Goal: Download file/media

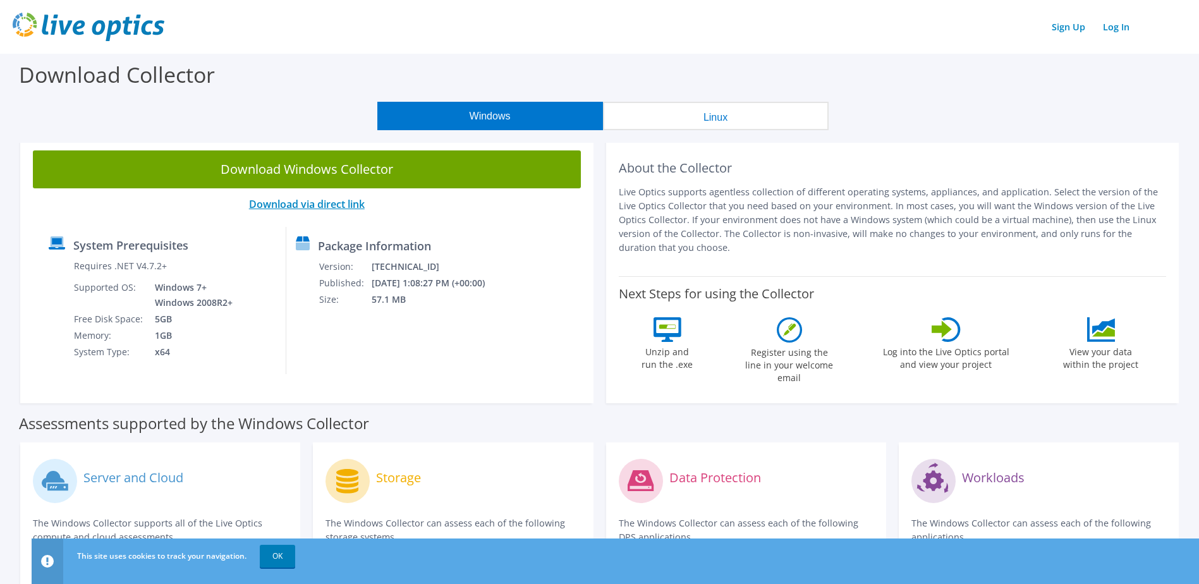
click at [293, 201] on link "Download via direct link" at bounding box center [307, 204] width 116 height 14
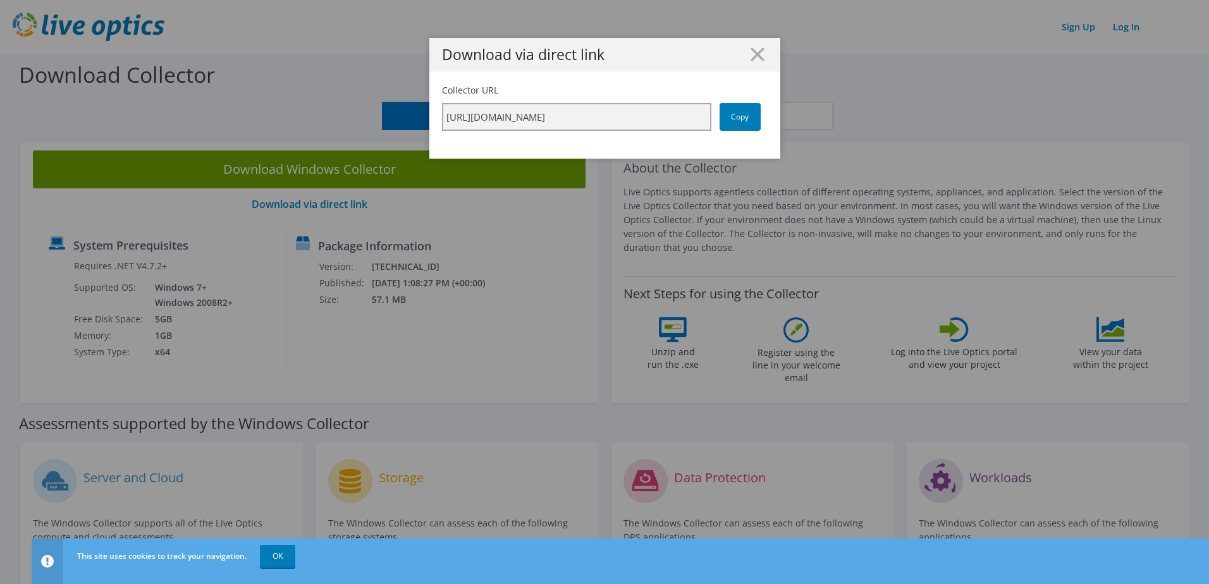
click at [620, 122] on input "https://app.liveoptics.com/collector/direct?request=0256fd2b-979f-4ce0-86fc-fa9…" at bounding box center [576, 117] width 269 height 28
click at [730, 119] on link "Copy" at bounding box center [739, 117] width 41 height 28
click at [733, 114] on link "Copy" at bounding box center [739, 117] width 41 height 28
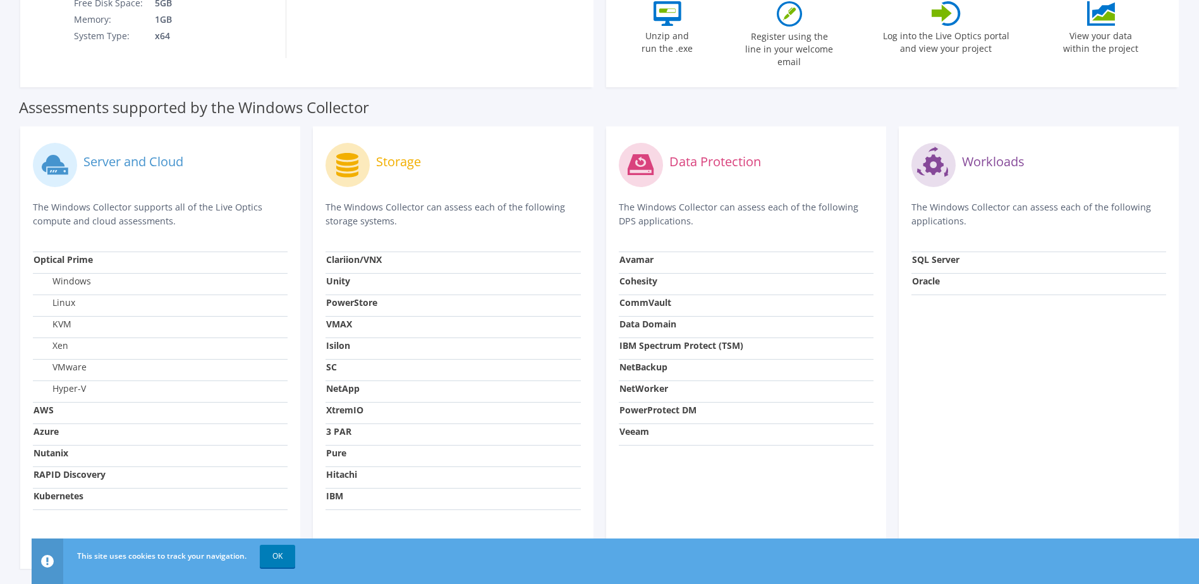
scroll to position [355, 0]
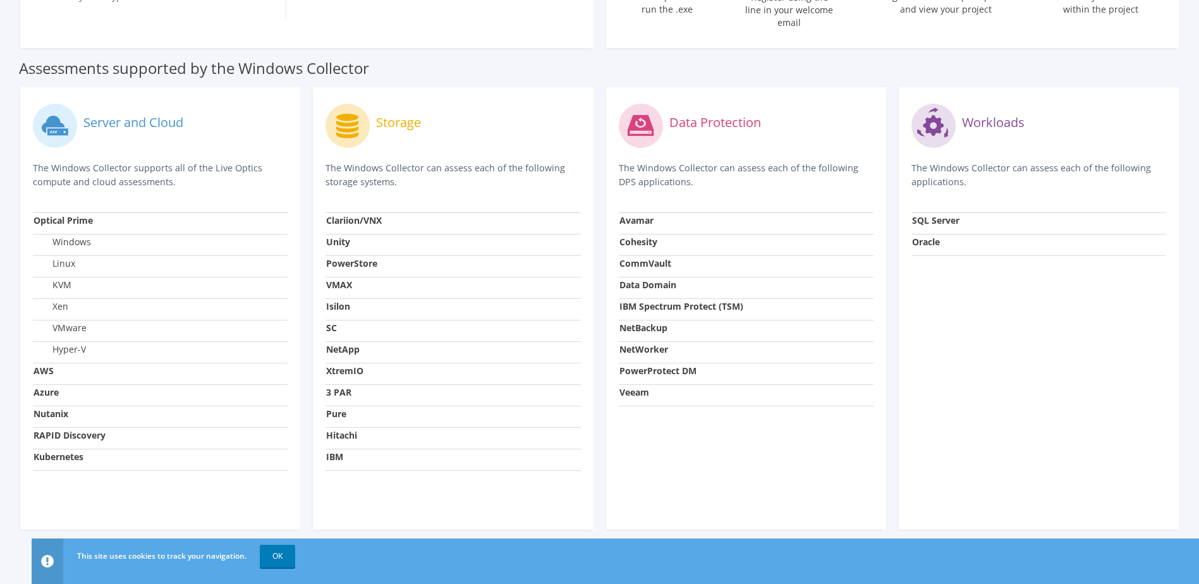
click at [641, 386] on strong "Veeam" at bounding box center [635, 392] width 30 height 12
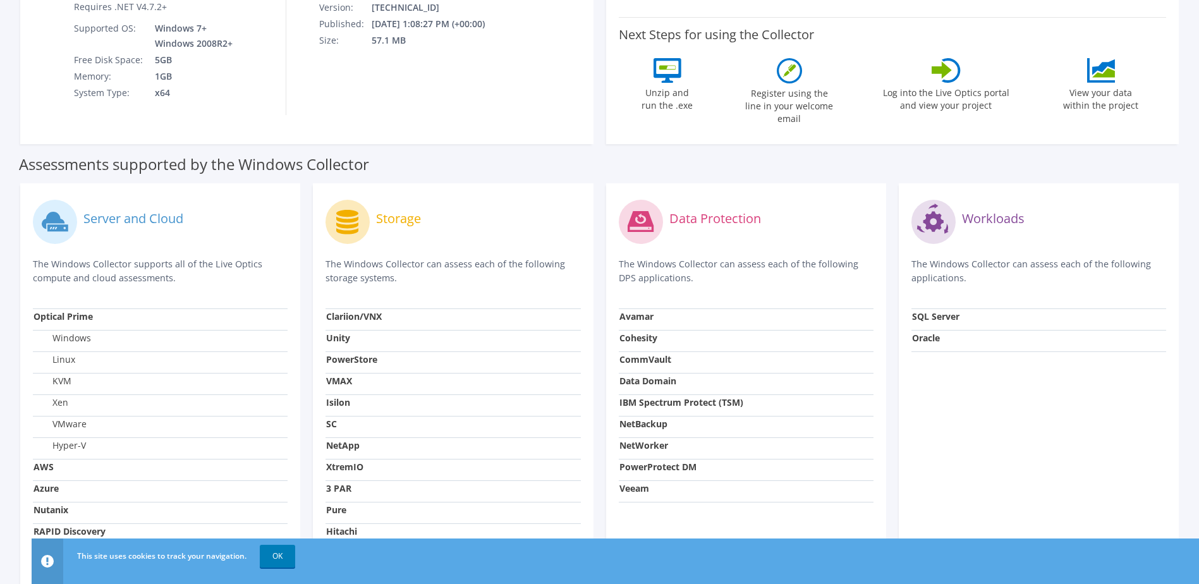
scroll to position [39, 0]
